Goal: Communication & Community: Answer question/provide support

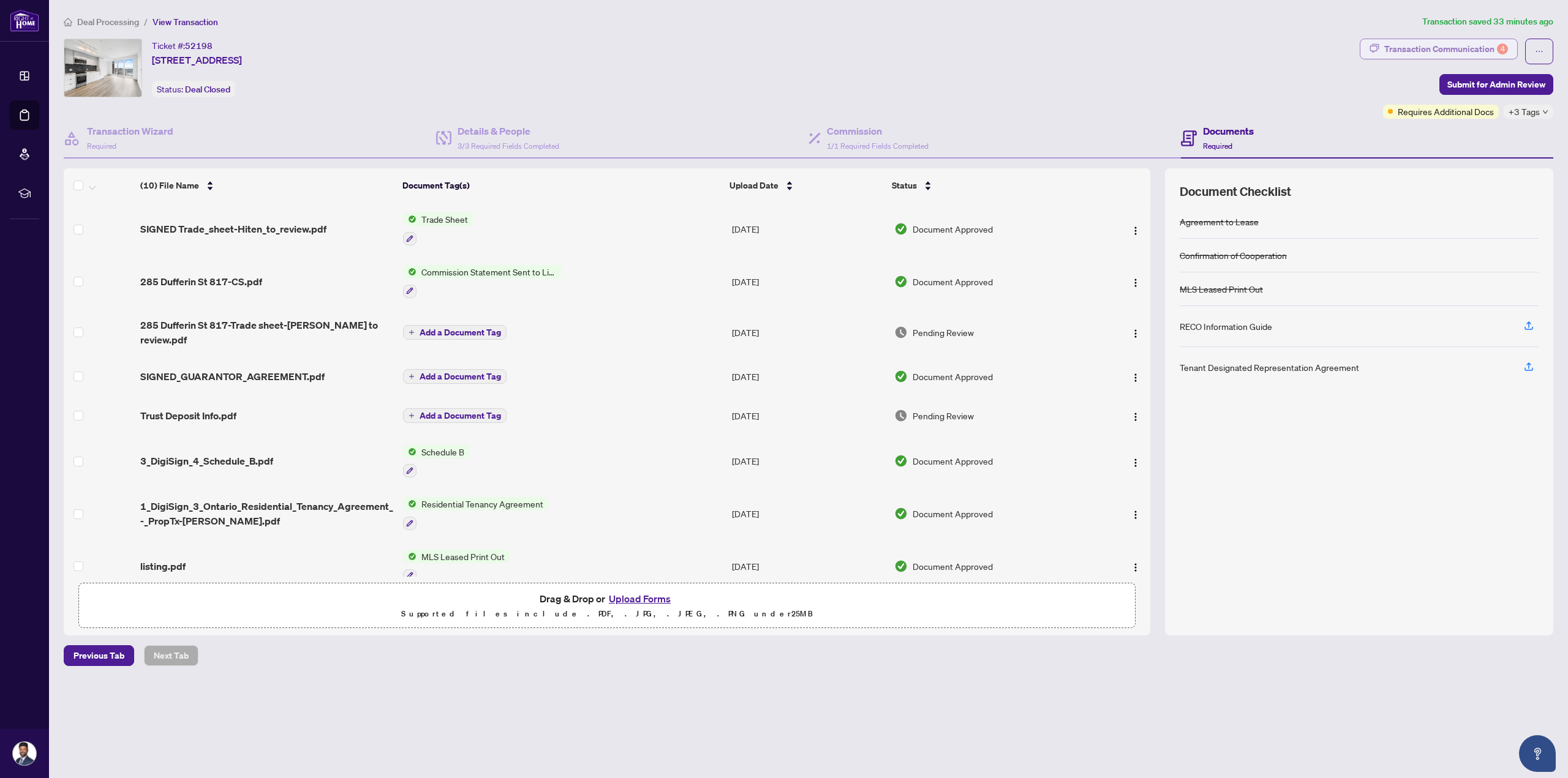
click at [1481, 57] on div "Transaction Communication 4" at bounding box center [1445, 49] width 124 height 20
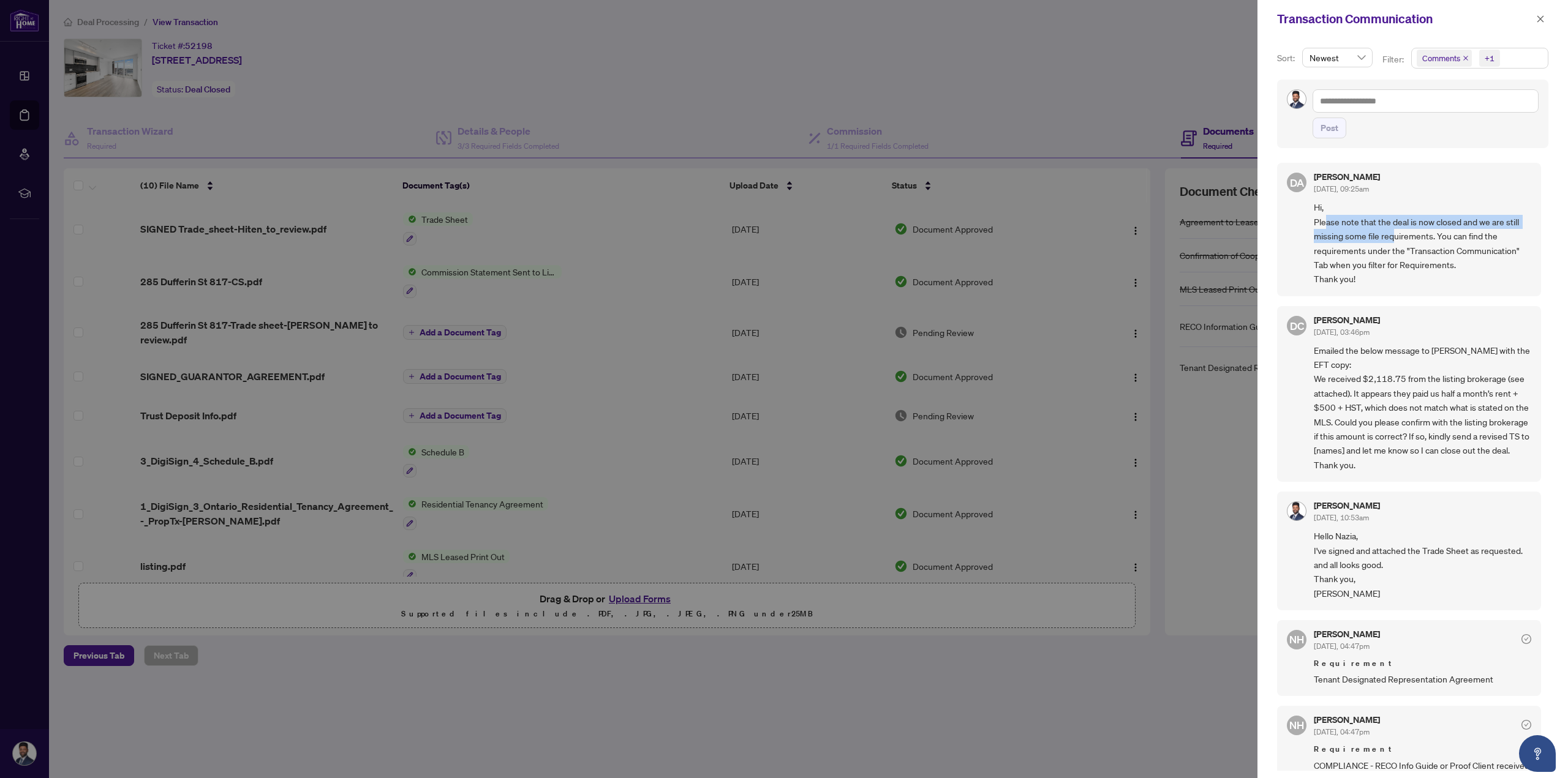
drag, startPoint x: 1323, startPoint y: 220, endPoint x: 1436, endPoint y: 246, distance: 116.0
click at [1413, 239] on span "Hi, Please note that the deal is now closed and we are still missing some file …" at bounding box center [1422, 243] width 217 height 86
click at [1436, 246] on span "Hi, Please note that the deal is now closed and we are still missing some file …" at bounding box center [1422, 243] width 217 height 86
drag, startPoint x: 1476, startPoint y: 242, endPoint x: 1411, endPoint y: 224, distance: 67.4
click at [1411, 224] on span "Hi, Please note that the deal is now closed and we are still missing some file …" at bounding box center [1422, 243] width 217 height 86
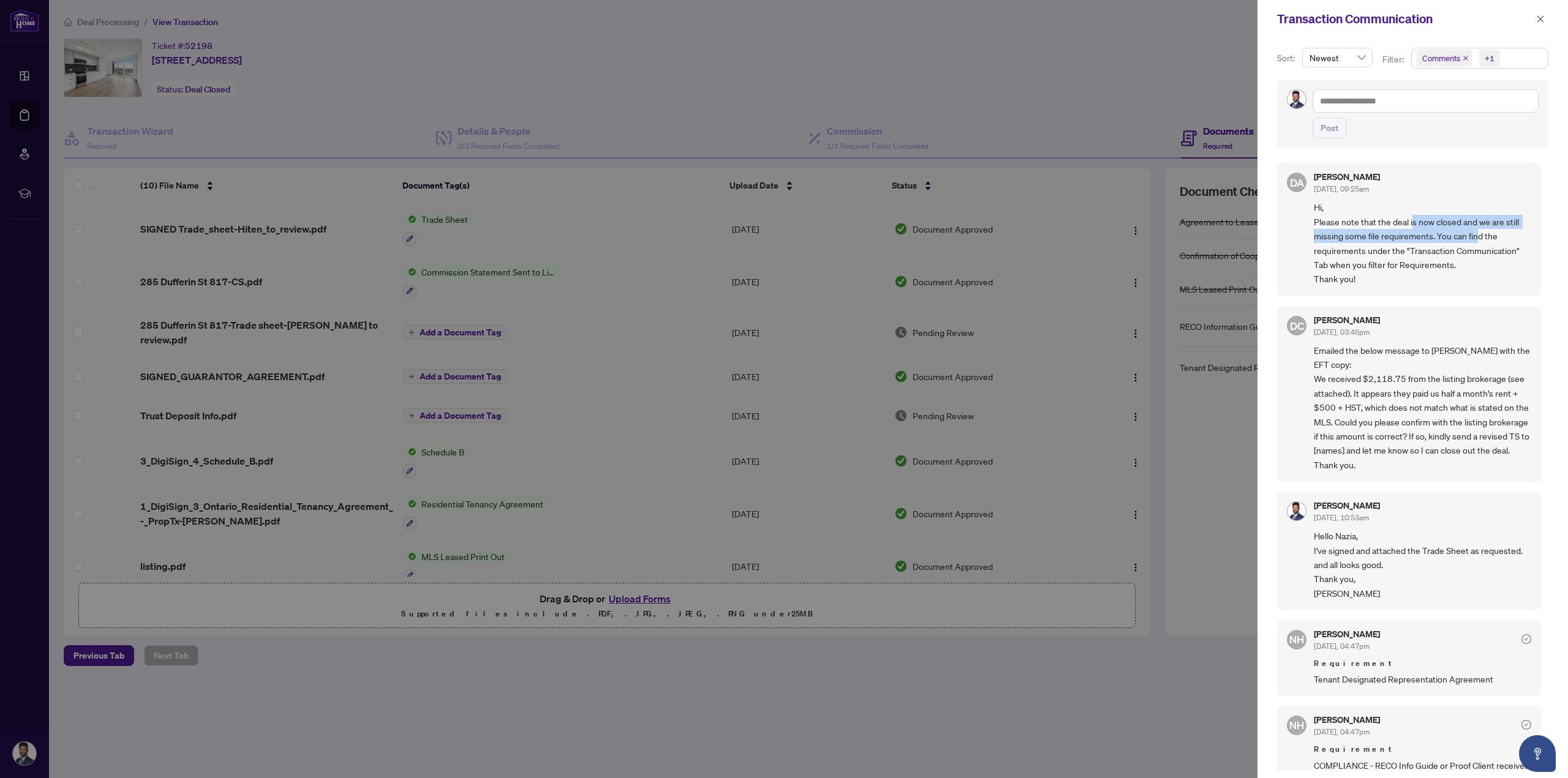
click at [1411, 224] on span "Hi, Please note that the deal is now closed and we are still missing some file …" at bounding box center [1422, 243] width 217 height 86
drag, startPoint x: 1407, startPoint y: 223, endPoint x: 1481, endPoint y: 262, distance: 83.6
click at [1481, 262] on span "Hi, Please note that the deal is now closed and we are still missing some file …" at bounding box center [1422, 243] width 217 height 86
drag, startPoint x: 1481, startPoint y: 262, endPoint x: 1306, endPoint y: 206, distance: 183.7
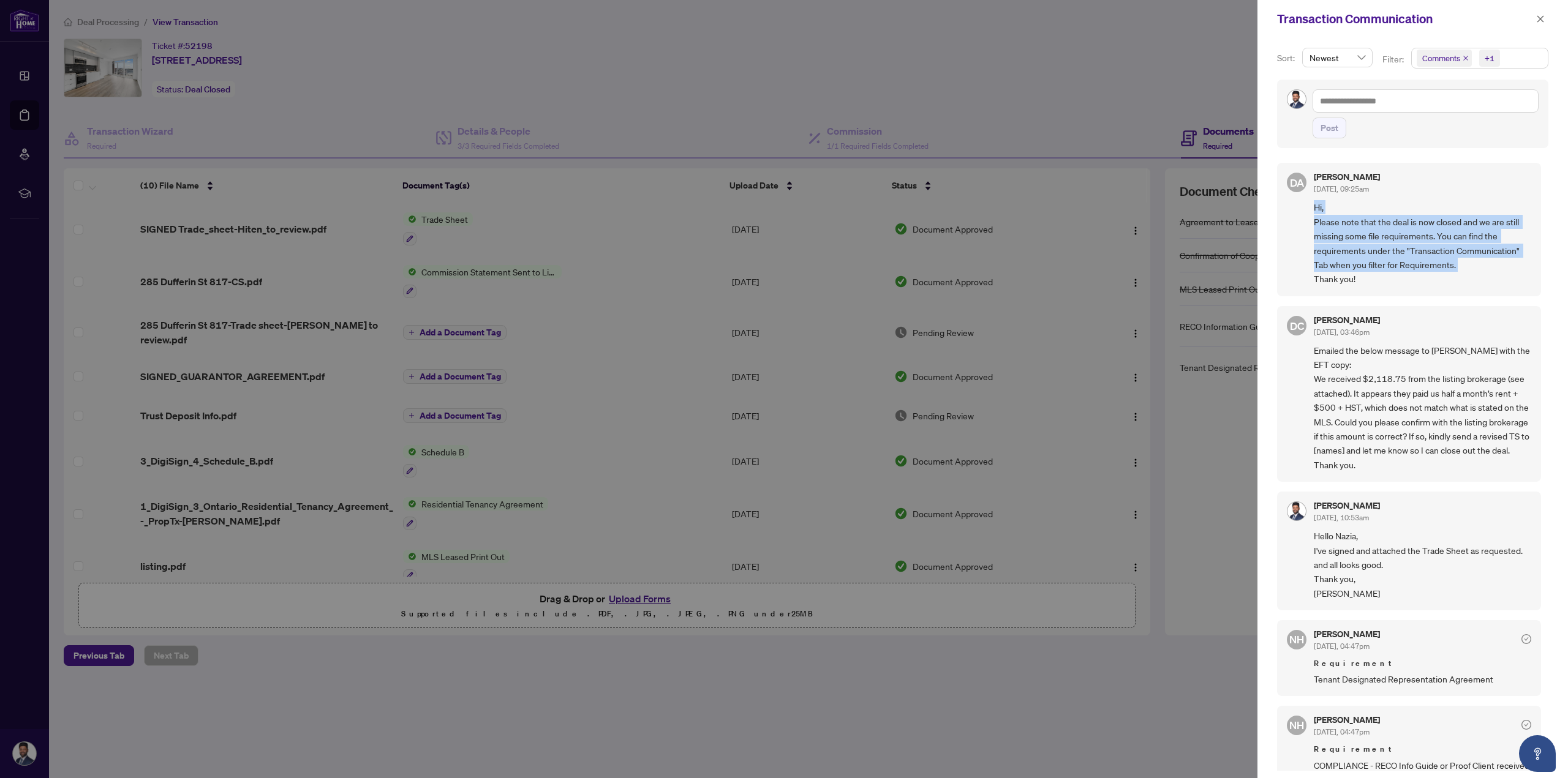
click at [1306, 206] on div "DA [PERSON_NAME] [DATE], 09:25am Hi, Please note that the deal is now closed an…" at bounding box center [1409, 229] width 264 height 133
drag, startPoint x: 1306, startPoint y: 206, endPoint x: 1516, endPoint y: 277, distance: 221.7
click at [1516, 277] on div "DA [PERSON_NAME] [DATE], 09:25am Hi, Please note that the deal is now closed an…" at bounding box center [1409, 229] width 264 height 133
click at [1516, 277] on span "Hi, Please note that the deal is now closed and we are still missing some file …" at bounding box center [1422, 243] width 217 height 86
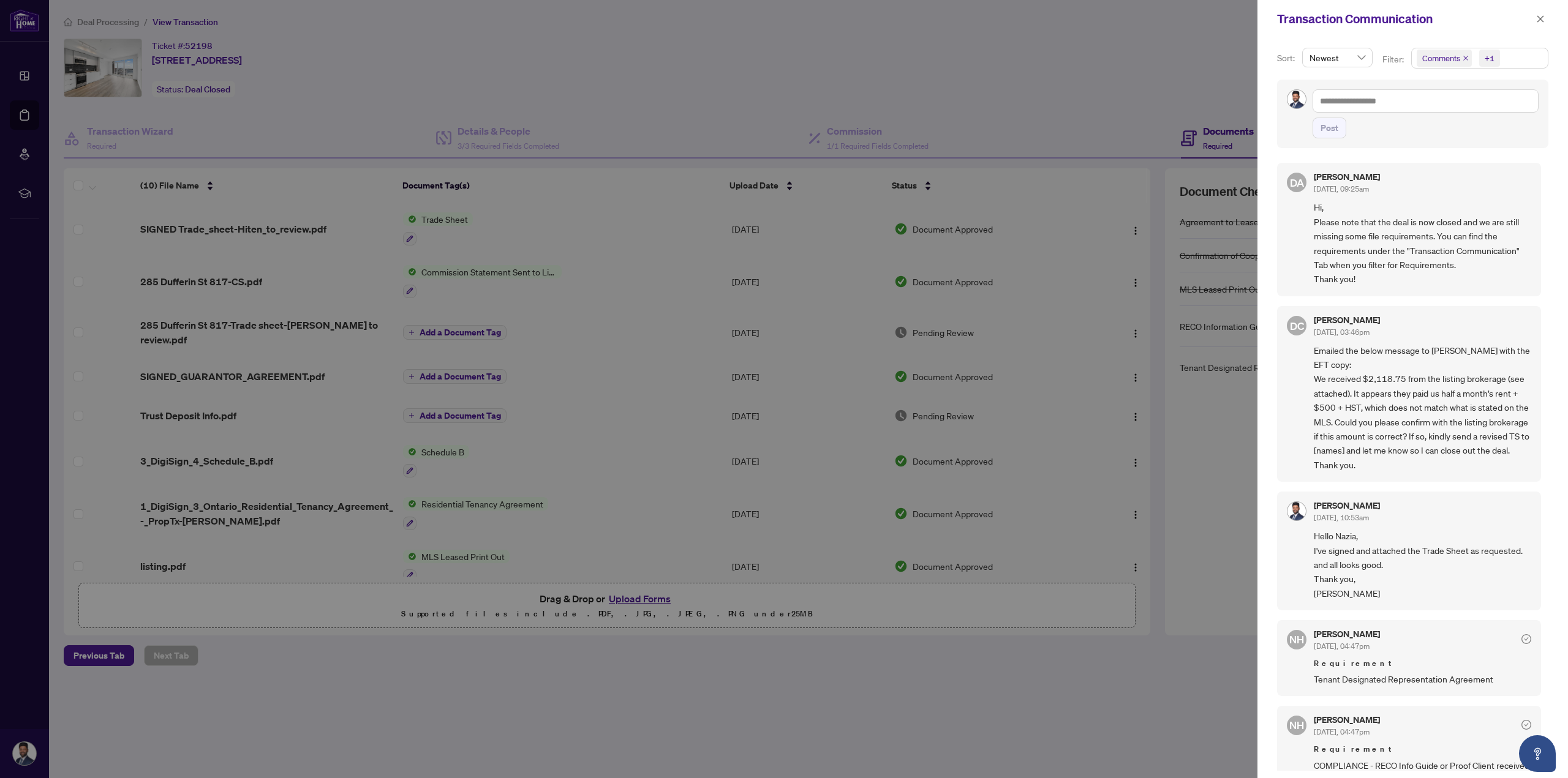
drag, startPoint x: 1479, startPoint y: 270, endPoint x: 1389, endPoint y: 279, distance: 90.4
click at [1389, 279] on span "Hi, Please note that the deal is now closed and we are still missing some file …" at bounding box center [1422, 243] width 217 height 86
drag, startPoint x: 1437, startPoint y: 279, endPoint x: 1424, endPoint y: 285, distance: 14.3
click at [1415, 285] on span "Hi, Please note that the deal is now closed and we are still missing some file …" at bounding box center [1422, 243] width 217 height 86
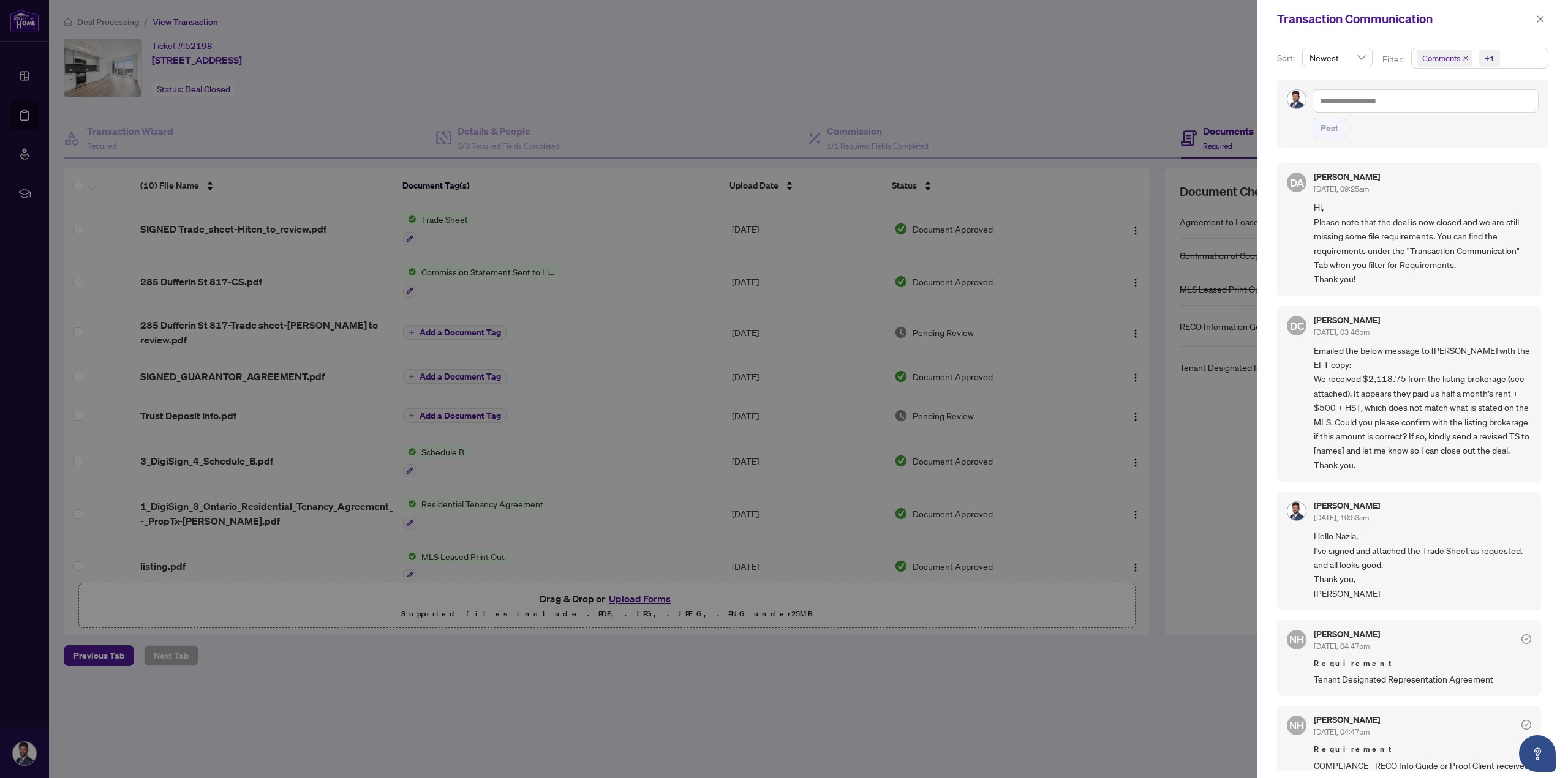
click at [1424, 285] on span "Hi, Please note that the deal is now closed and we are still missing some file …" at bounding box center [1422, 243] width 217 height 86
drag, startPoint x: 1375, startPoint y: 363, endPoint x: 1482, endPoint y: 373, distance: 107.5
click at [1482, 373] on span "Emailed the below message to [PERSON_NAME] with the EFT copy: We received $2,11…" at bounding box center [1422, 408] width 217 height 129
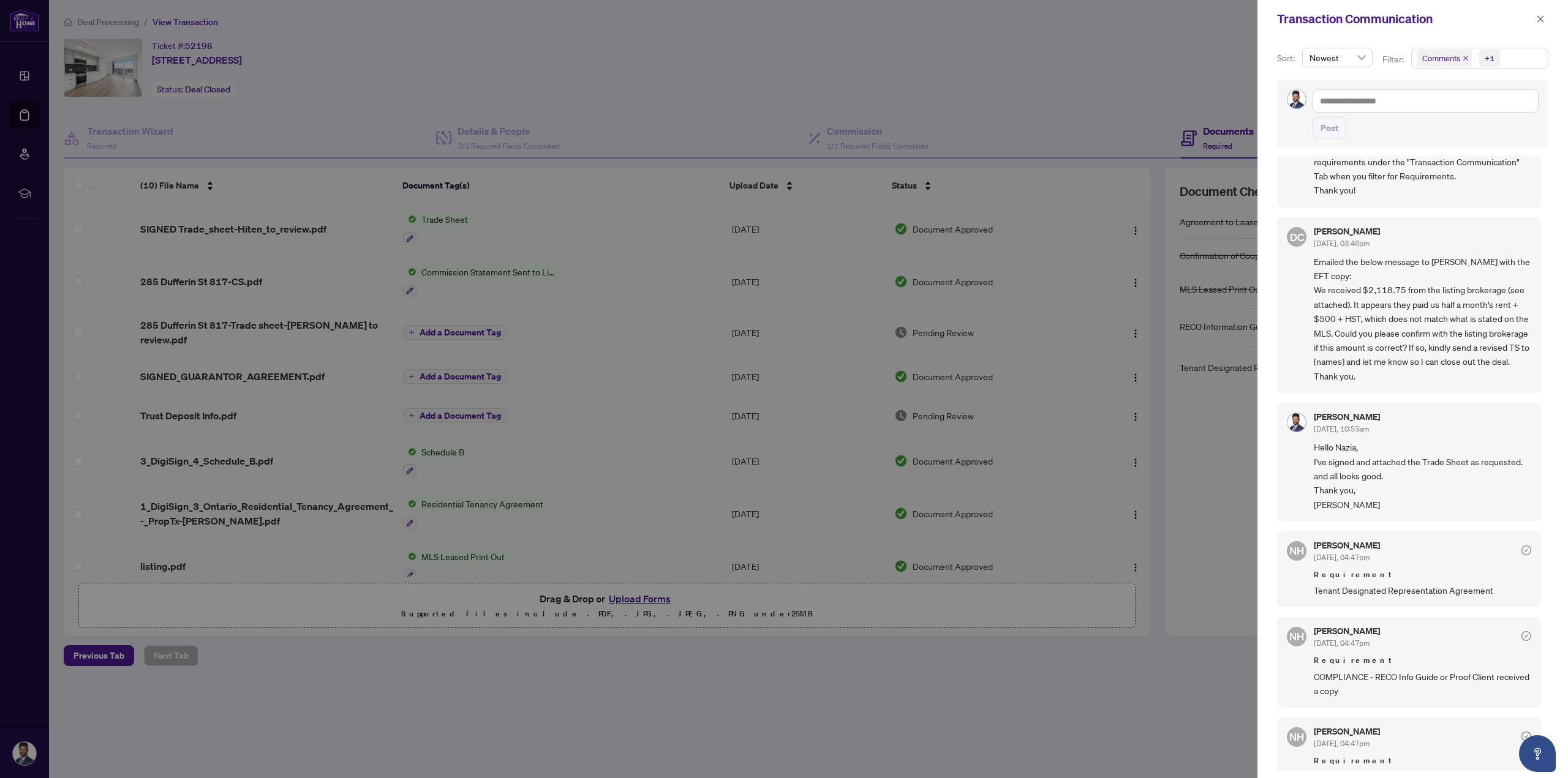
scroll to position [184, 0]
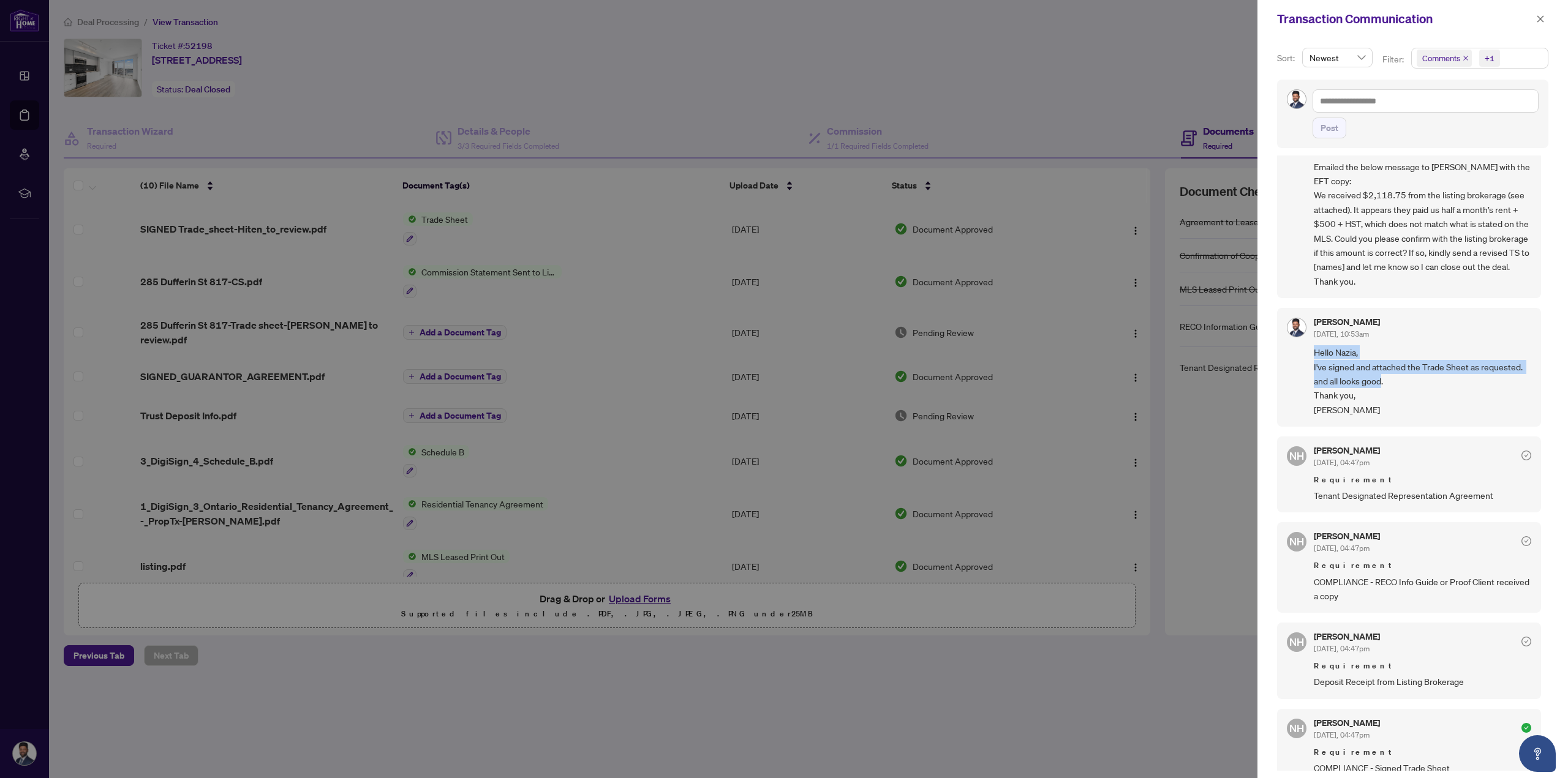
click at [1389, 382] on div "[PERSON_NAME] [DATE], 10:53am Hello [PERSON_NAME], I've signed and attached the…" at bounding box center [1409, 367] width 264 height 119
click at [1399, 383] on span "Hello Nazia, I've signed and attached the Trade Sheet as requested. and all loo…" at bounding box center [1422, 381] width 217 height 71
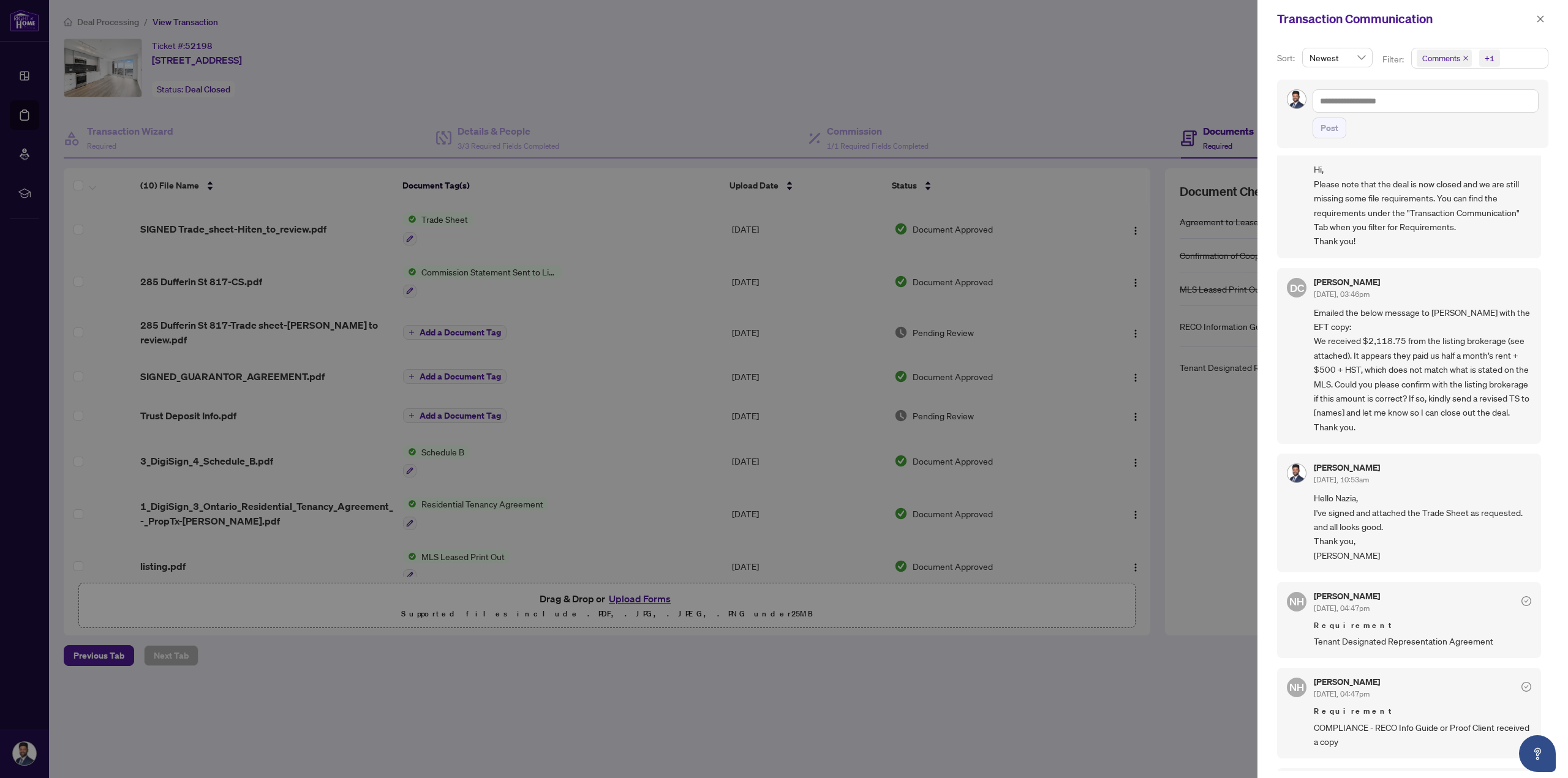
scroll to position [0, 0]
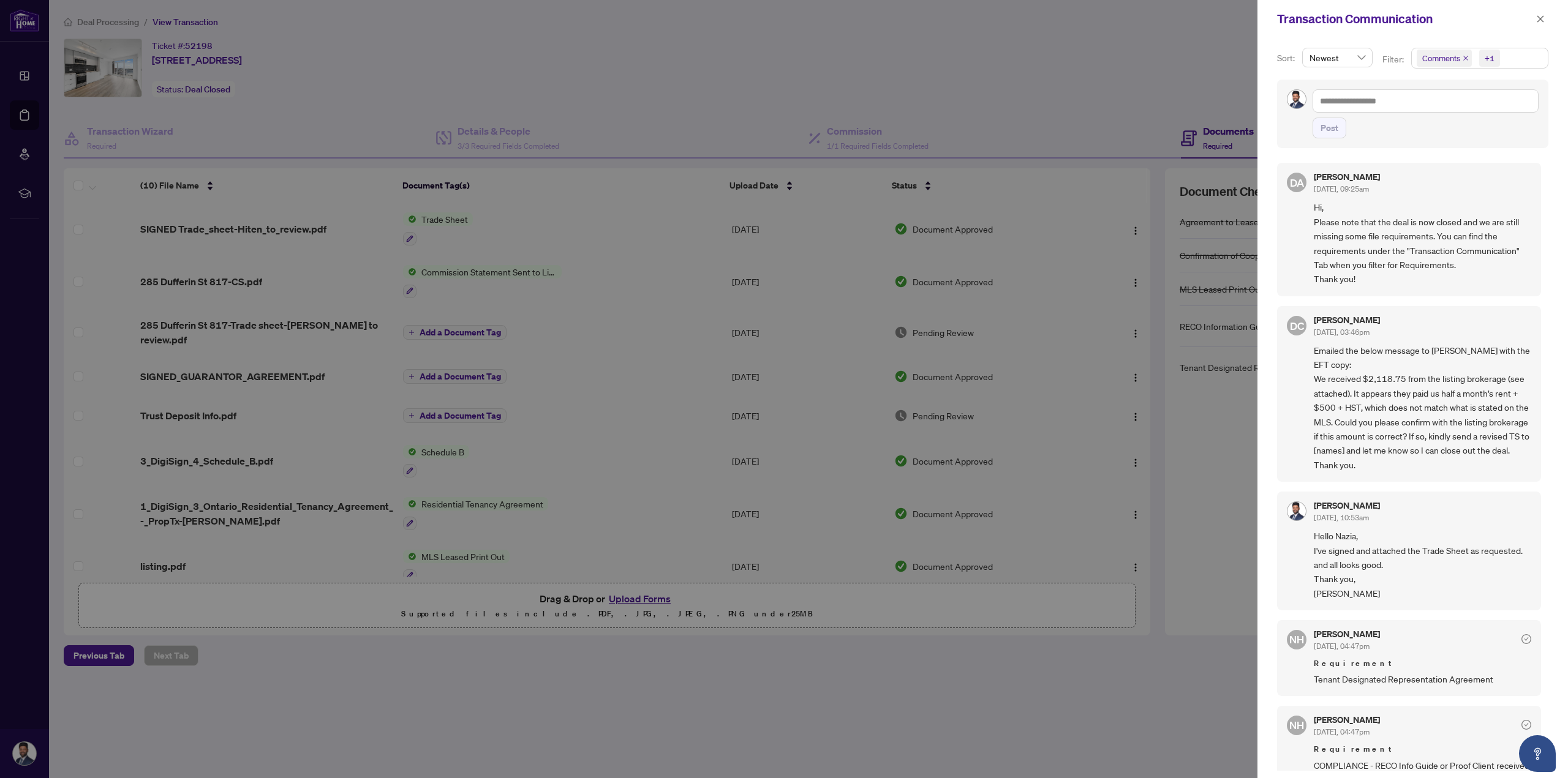
drag, startPoint x: 1458, startPoint y: 400, endPoint x: 1425, endPoint y: 341, distance: 67.6
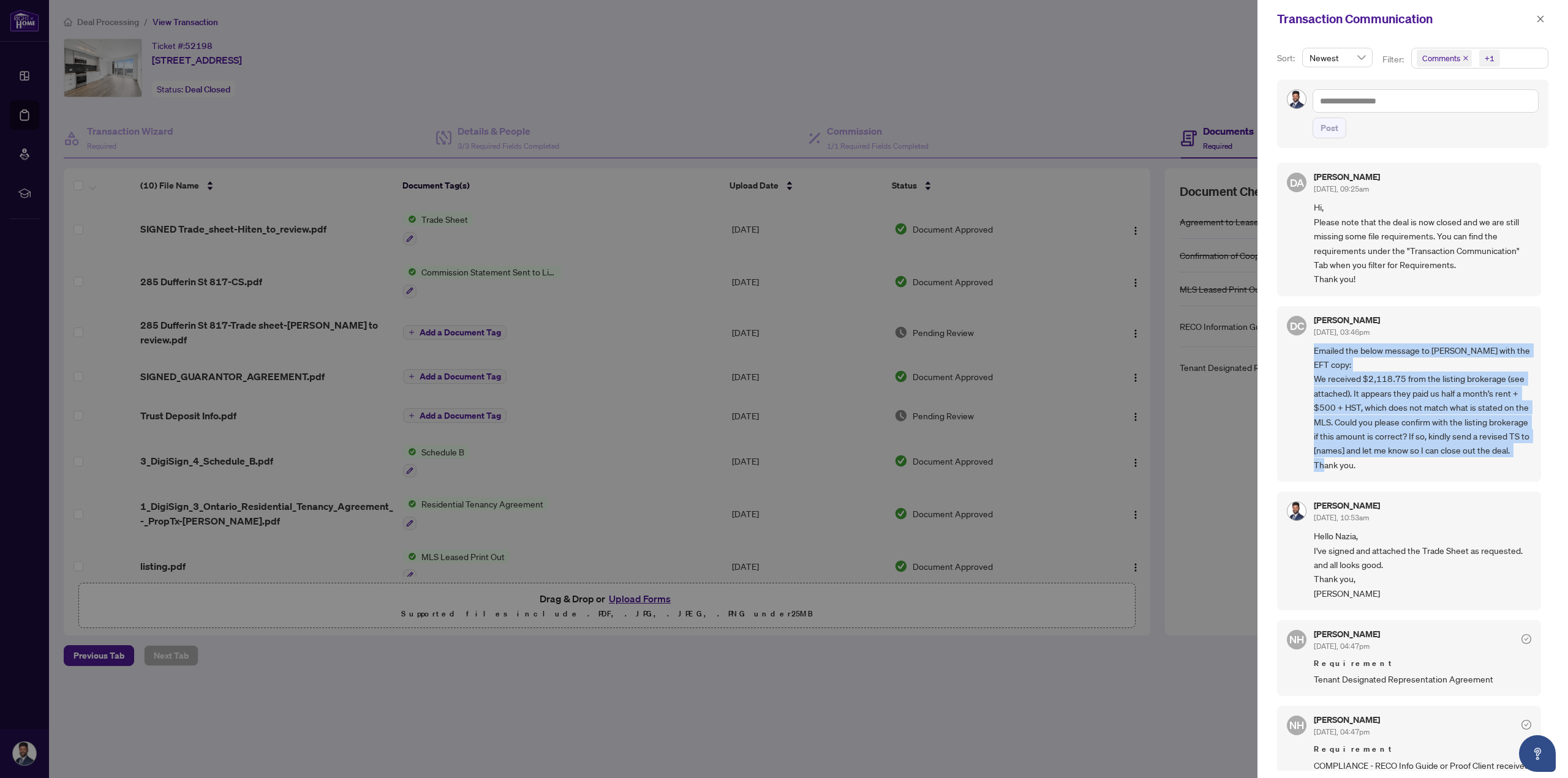
drag, startPoint x: 1429, startPoint y: 461, endPoint x: 1300, endPoint y: 357, distance: 165.7
click at [1300, 357] on div "DC [PERSON_NAME] [DATE], 03:46pm Emailed the below message to [PERSON_NAME] wit…" at bounding box center [1409, 394] width 264 height 176
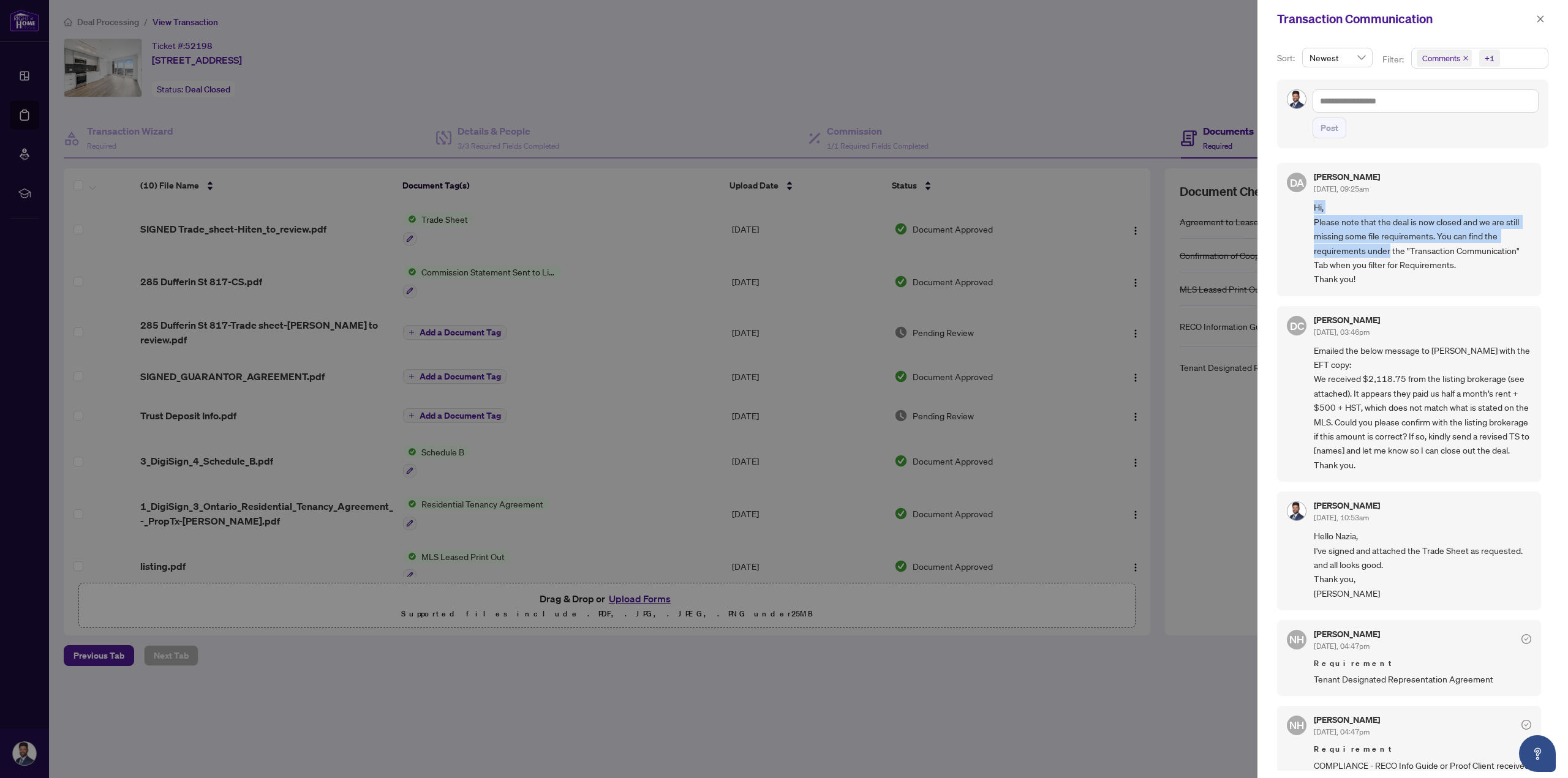
drag, startPoint x: 1329, startPoint y: 226, endPoint x: 1392, endPoint y: 258, distance: 70.7
click at [1391, 258] on span "Hi, Please note that the deal is now closed and we are still missing some file …" at bounding box center [1422, 243] width 217 height 86
click at [1392, 258] on span "Hi, Please note that the deal is now closed and we are still missing some file …" at bounding box center [1422, 243] width 217 height 86
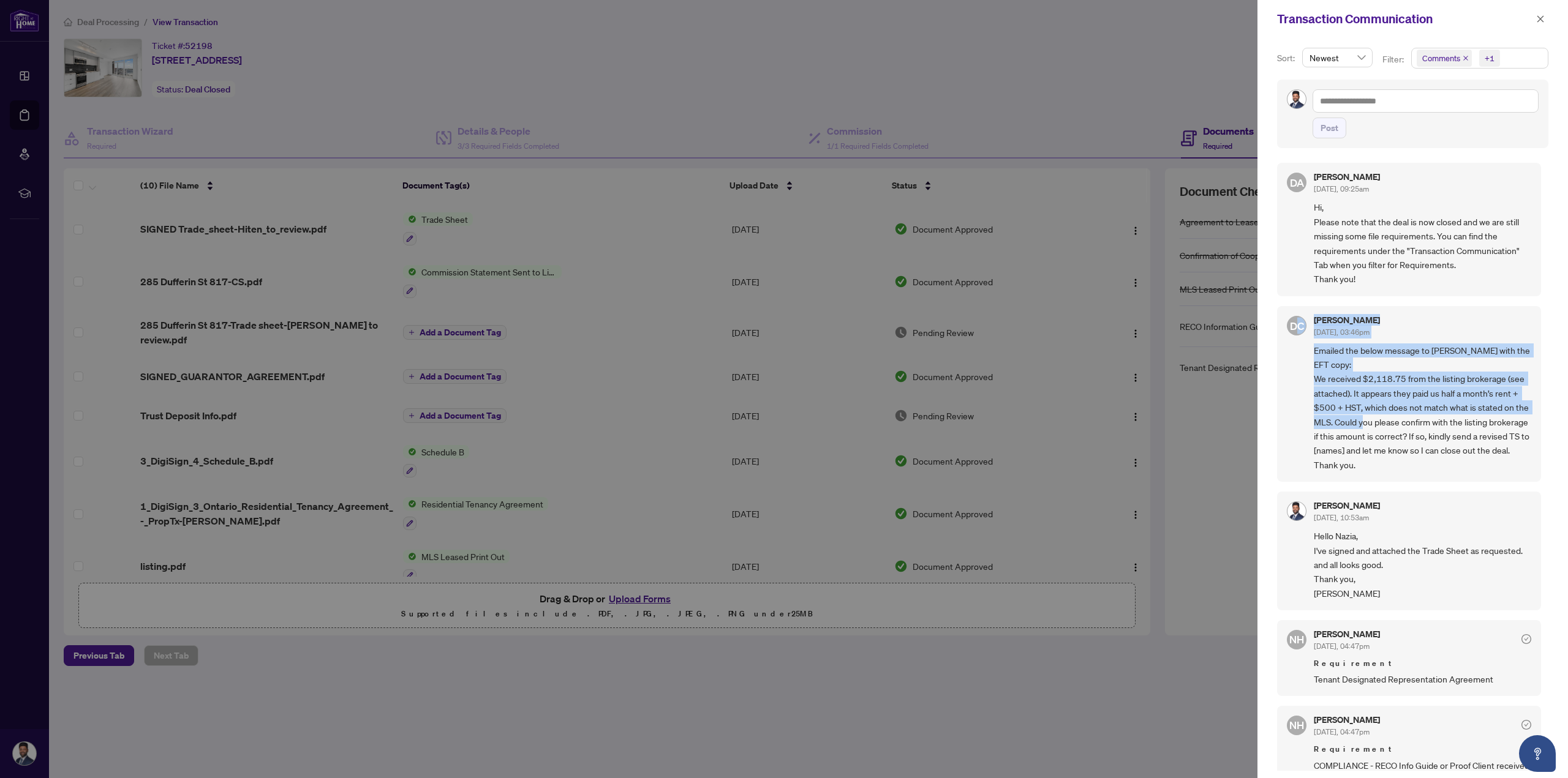
drag, startPoint x: 1391, startPoint y: 415, endPoint x: 1410, endPoint y: 429, distance: 23.6
click at [1410, 429] on div "DC [PERSON_NAME] [DATE], 03:46pm Emailed the below message to [PERSON_NAME] wit…" at bounding box center [1409, 394] width 264 height 176
click at [1410, 429] on span "Emailed the below message to [PERSON_NAME] with the EFT copy: We received $2,11…" at bounding box center [1422, 408] width 217 height 129
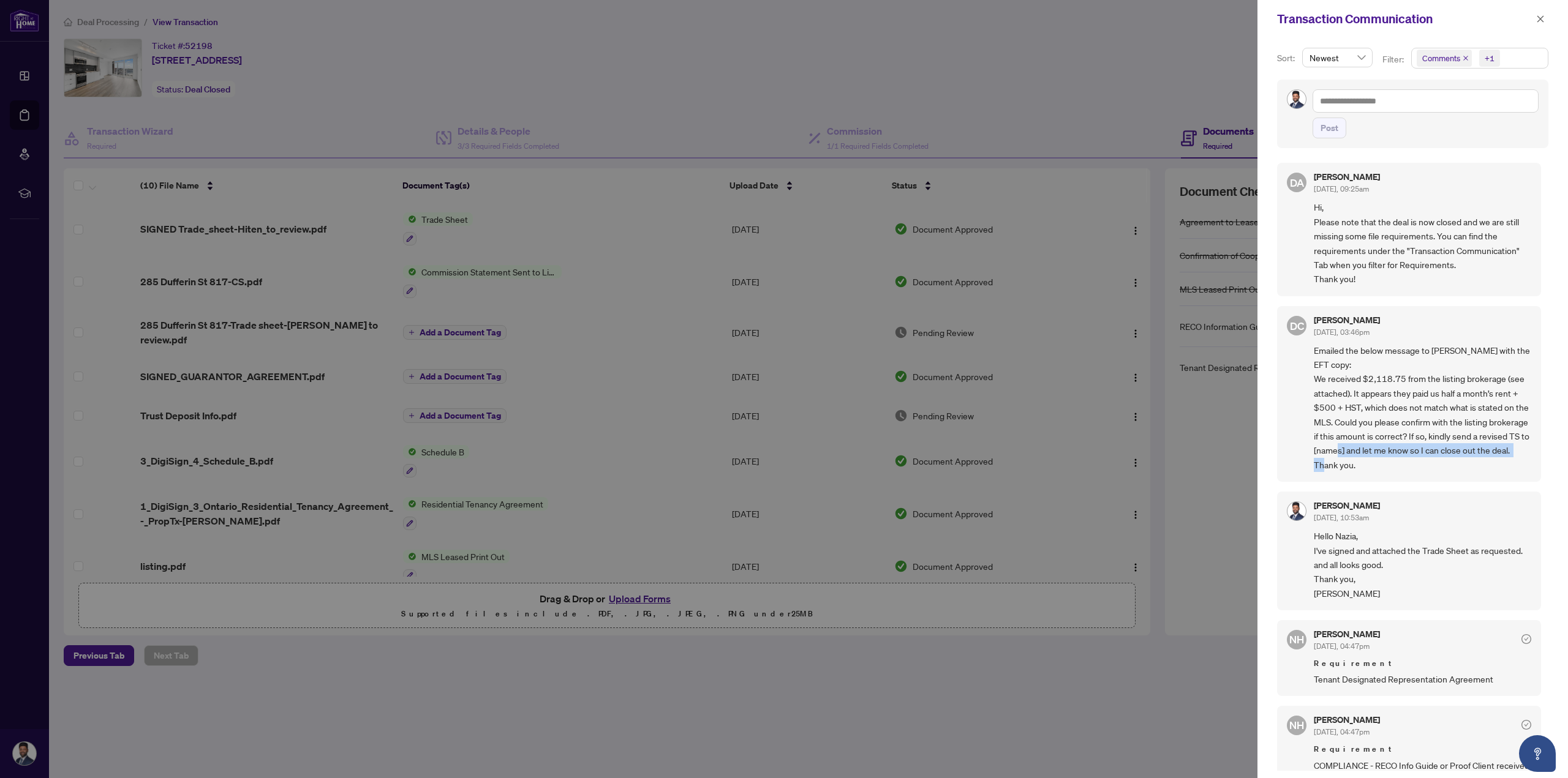
drag, startPoint x: 1424, startPoint y: 462, endPoint x: 1424, endPoint y: 455, distance: 7.0
click at [1419, 454] on span "Emailed the below message to [PERSON_NAME] with the EFT copy: We received $2,11…" at bounding box center [1422, 408] width 217 height 129
click at [1431, 459] on span "Emailed the below message to [PERSON_NAME] with the EFT copy: We received $2,11…" at bounding box center [1422, 408] width 217 height 129
drag, startPoint x: 1420, startPoint y: 411, endPoint x: 1416, endPoint y: 432, distance: 21.4
click at [1415, 433] on span "Emailed the below message to [PERSON_NAME] with the EFT copy: We received $2,11…" at bounding box center [1422, 408] width 217 height 129
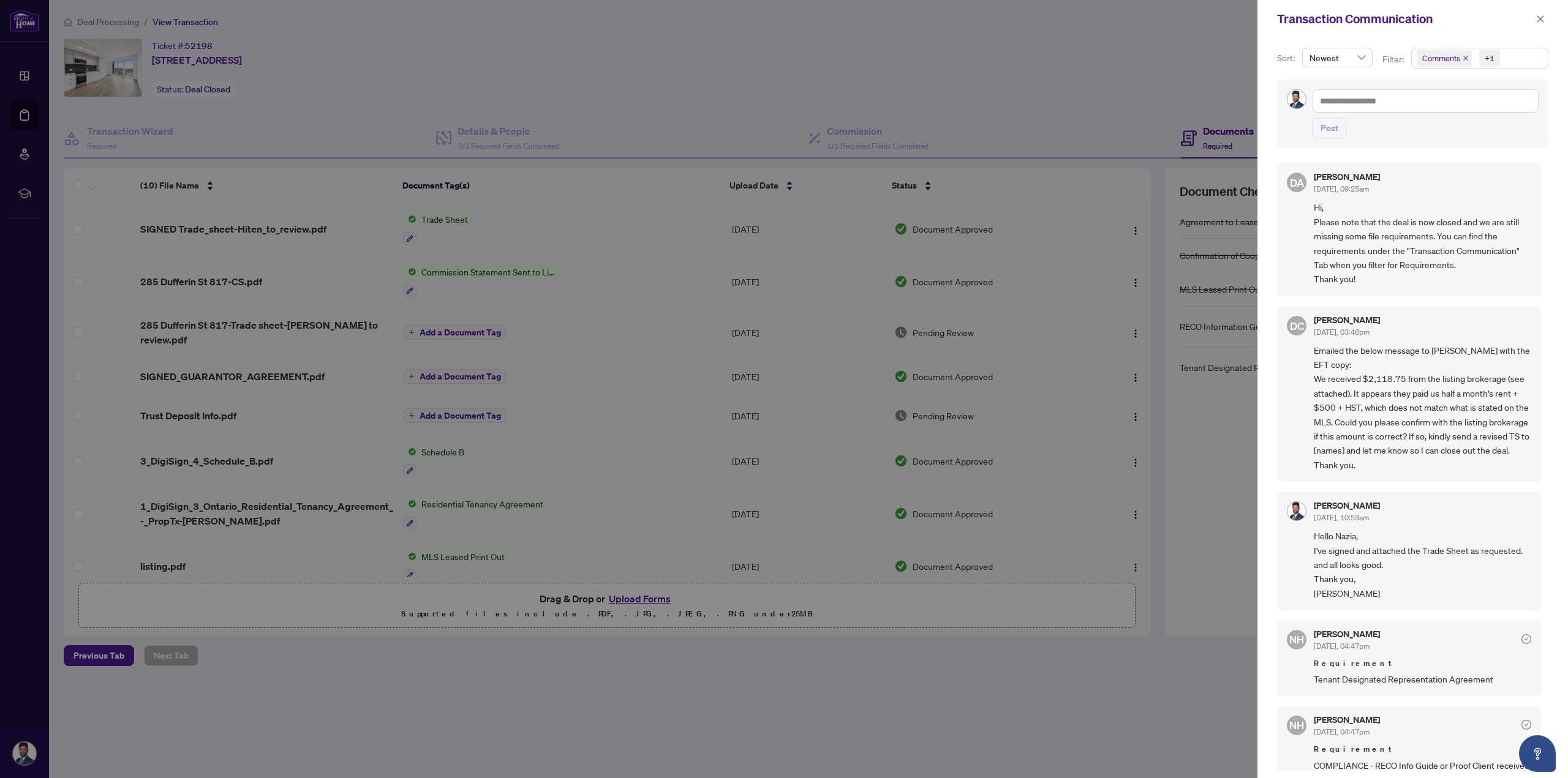
click at [1416, 431] on span "Emailed the below message to [PERSON_NAME] with the EFT copy: We received $2,11…" at bounding box center [1422, 408] width 217 height 129
drag, startPoint x: 1360, startPoint y: 429, endPoint x: 1492, endPoint y: 426, distance: 132.0
click at [1489, 426] on span "Emailed the below message to [PERSON_NAME] with the EFT copy: We received $2,11…" at bounding box center [1422, 408] width 217 height 129
click at [1503, 426] on span "Emailed the below message to [PERSON_NAME] with the EFT copy: We received $2,11…" at bounding box center [1422, 408] width 217 height 129
drag, startPoint x: 1317, startPoint y: 437, endPoint x: 1456, endPoint y: 437, distance: 139.0
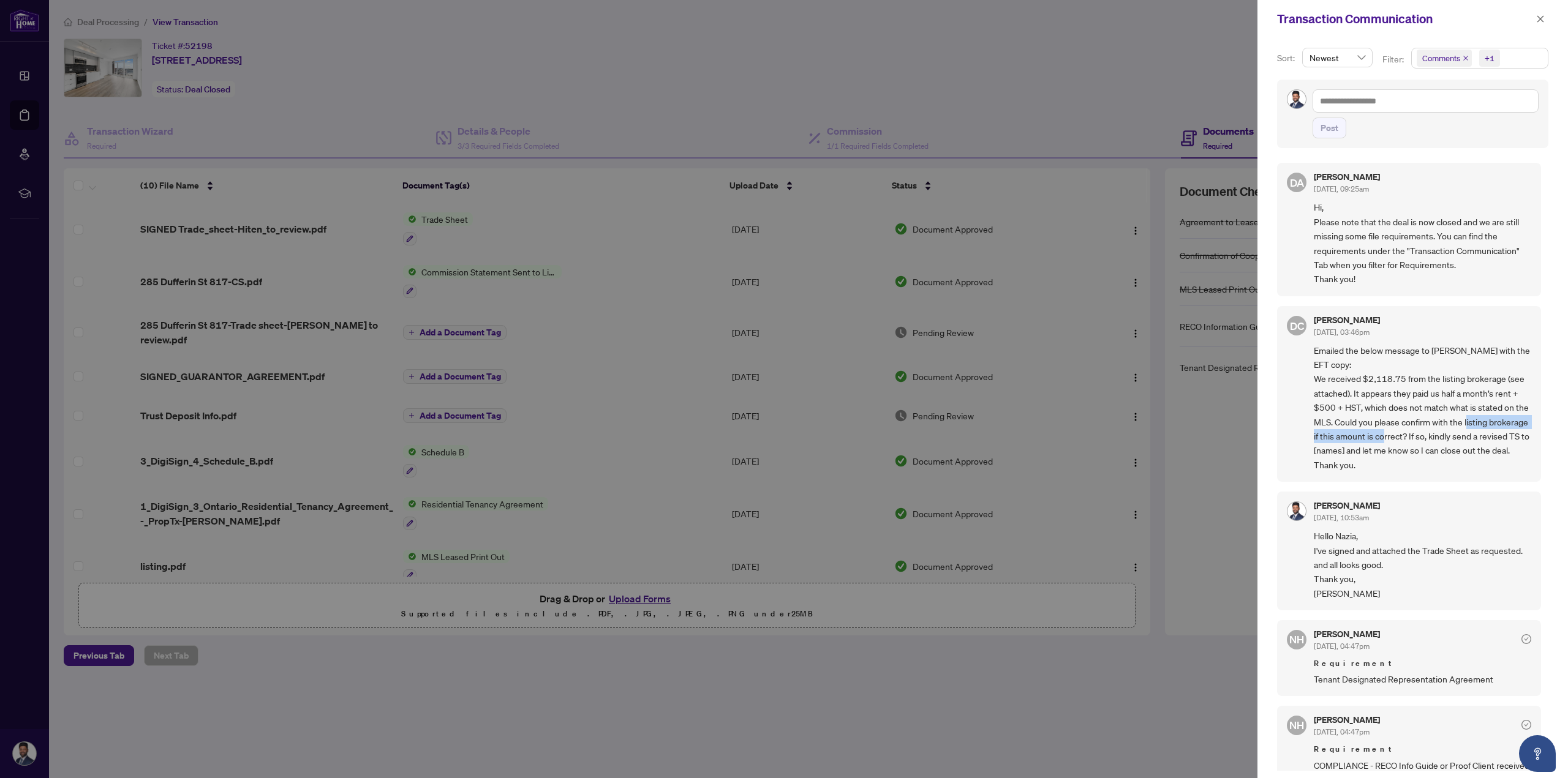
click at [1454, 437] on span "Emailed the below message to [PERSON_NAME] with the EFT copy: We received $2,11…" at bounding box center [1422, 408] width 217 height 129
click at [1456, 437] on span "Emailed the below message to [PERSON_NAME] with the EFT copy: We received $2,11…" at bounding box center [1422, 408] width 217 height 129
drag, startPoint x: 1322, startPoint y: 440, endPoint x: 1494, endPoint y: 440, distance: 172.0
click at [1494, 440] on span "Emailed the below message to [PERSON_NAME] with the EFT copy: We received $2,11…" at bounding box center [1422, 408] width 217 height 129
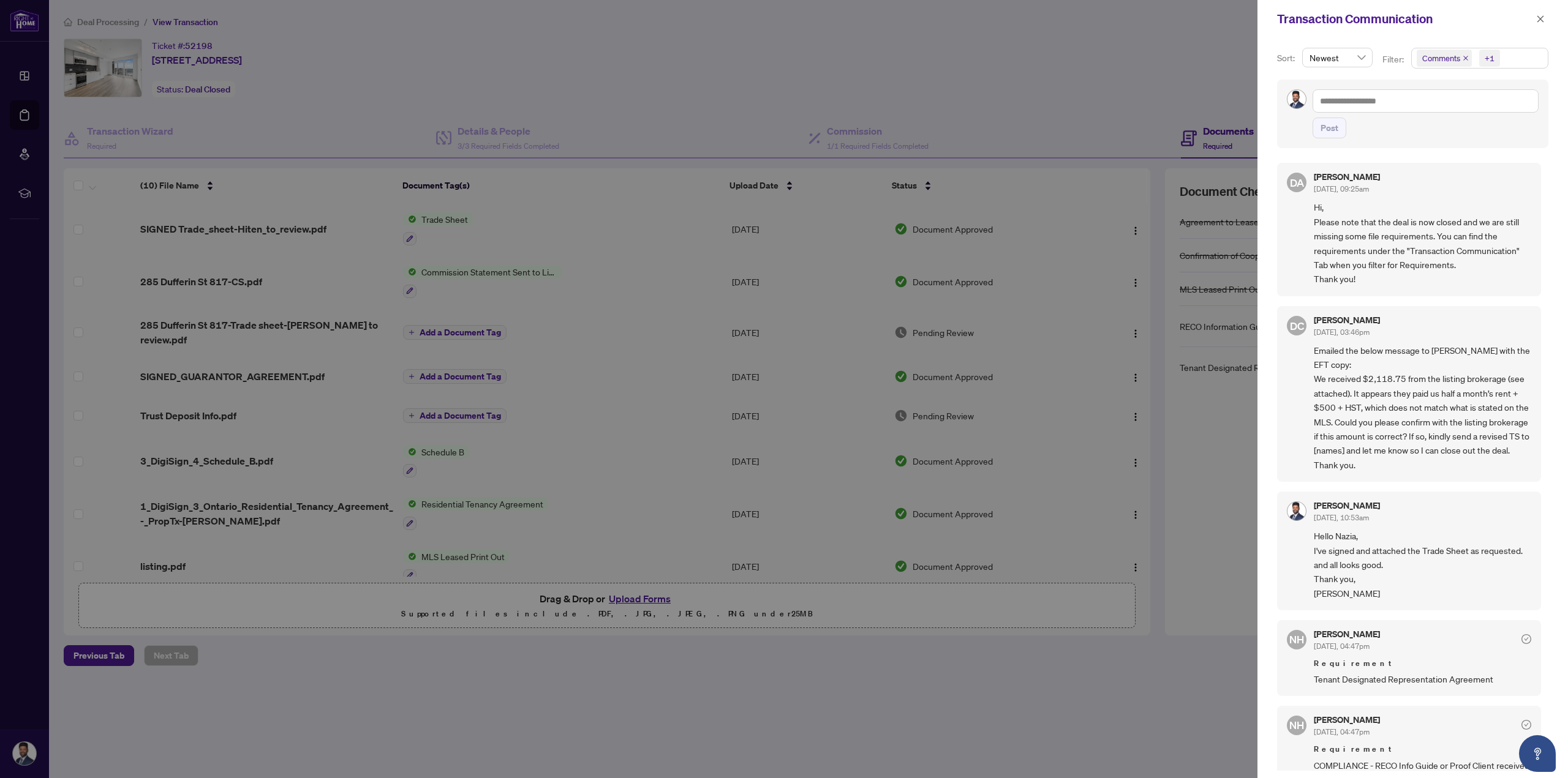
drag, startPoint x: 1477, startPoint y: 468, endPoint x: 1413, endPoint y: 468, distance: 64.0
click at [1413, 468] on span "Emailed the below message to [PERSON_NAME] with the EFT copy: We received $2,11…" at bounding box center [1422, 408] width 217 height 129
click at [1429, 463] on span "Emailed the below message to [PERSON_NAME] with the EFT copy: We received $2,11…" at bounding box center [1422, 408] width 217 height 129
